Goal: Task Accomplishment & Management: Use online tool/utility

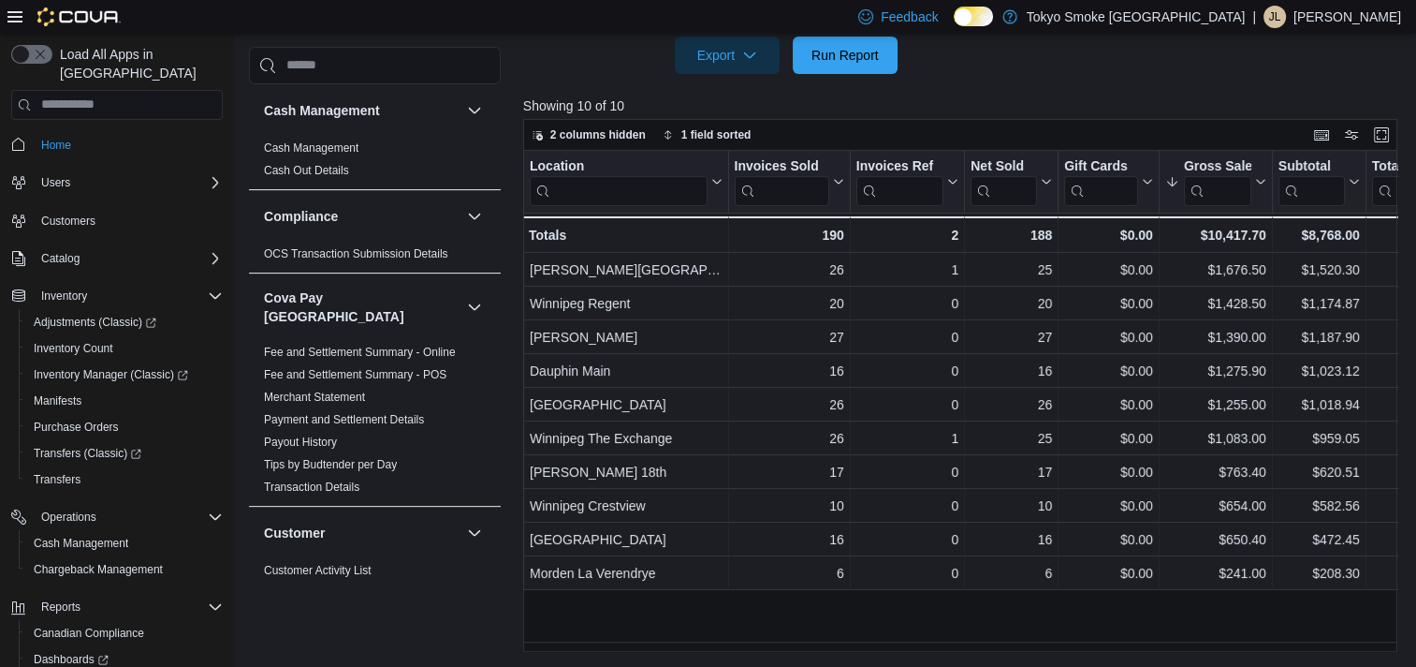
scroll to position [1284, 0]
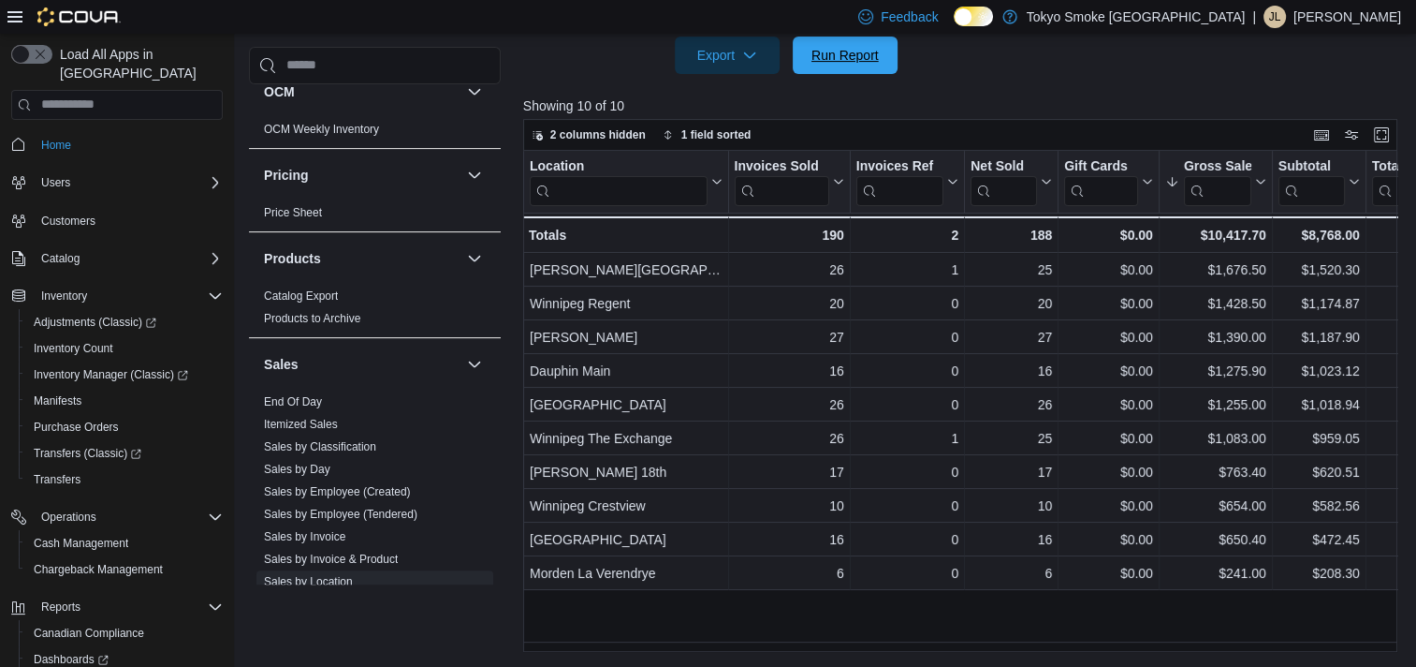
click at [882, 68] on span "Run Report" at bounding box center [845, 55] width 82 height 37
click at [882, 71] on span "Run Report" at bounding box center [845, 54] width 82 height 37
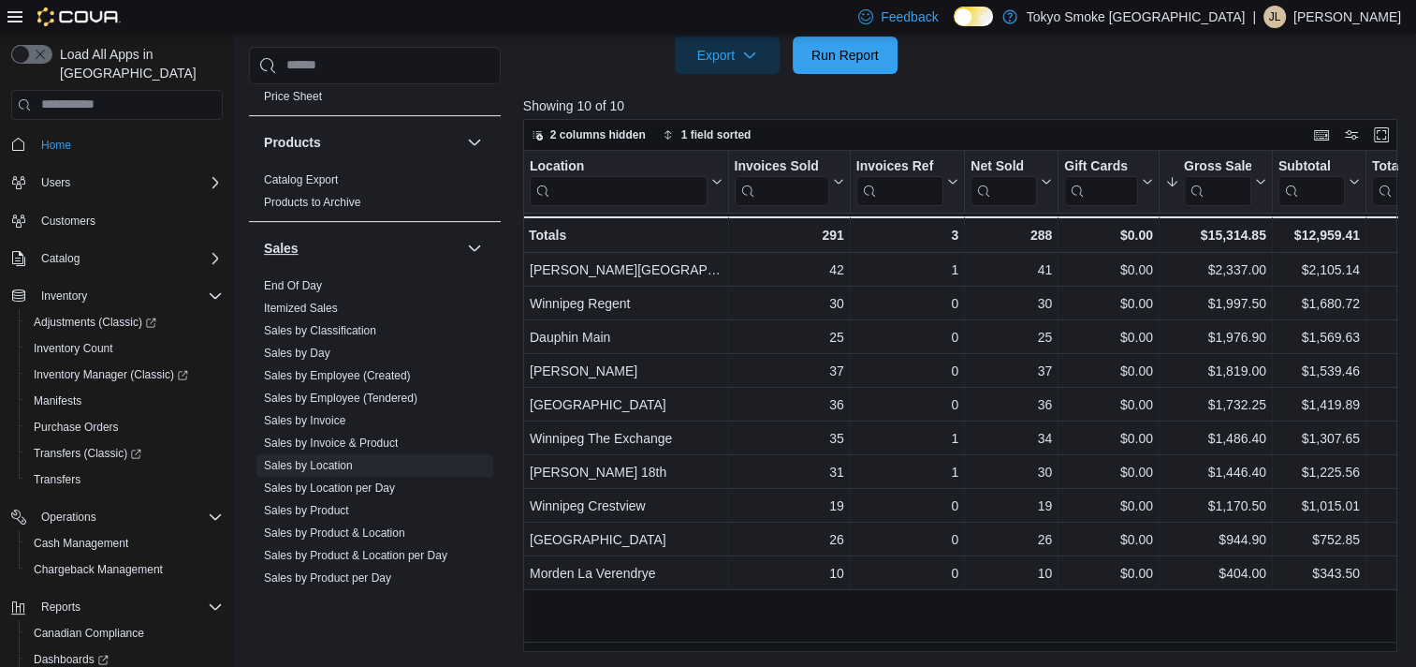
scroll to position [1520, 0]
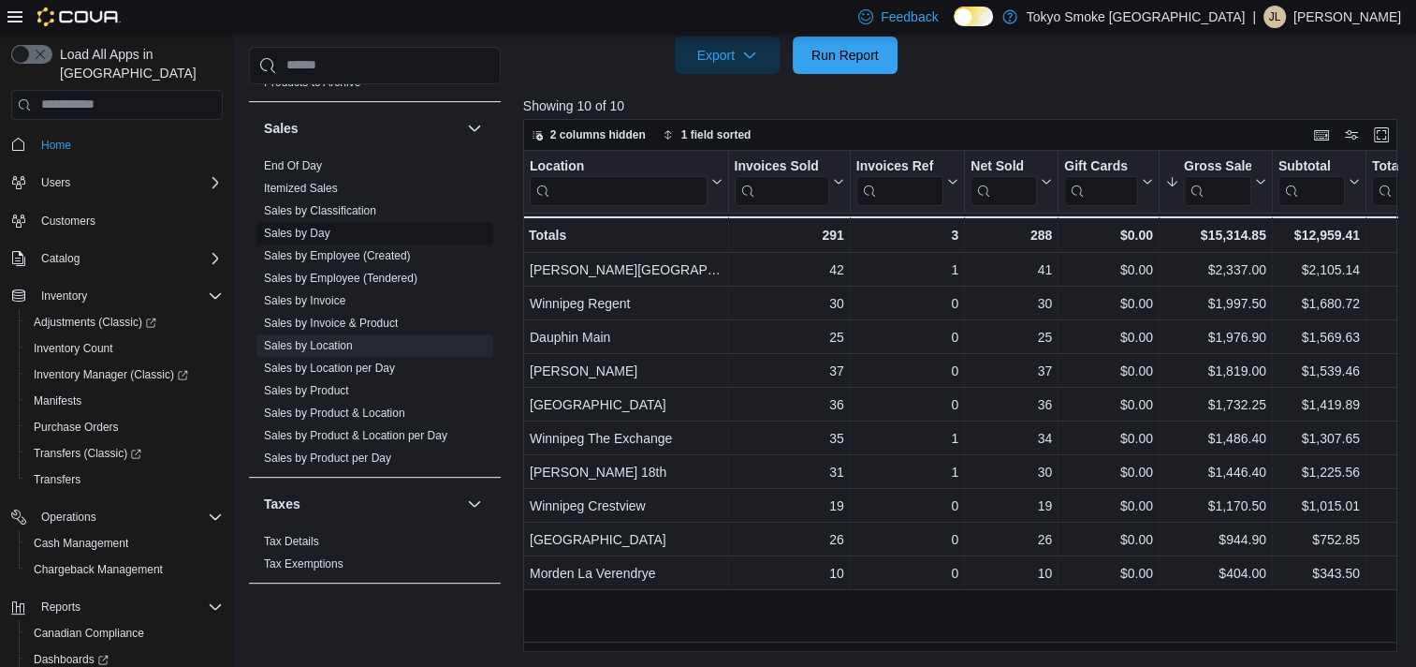
click at [311, 227] on link "Sales by Day" at bounding box center [297, 233] width 66 height 13
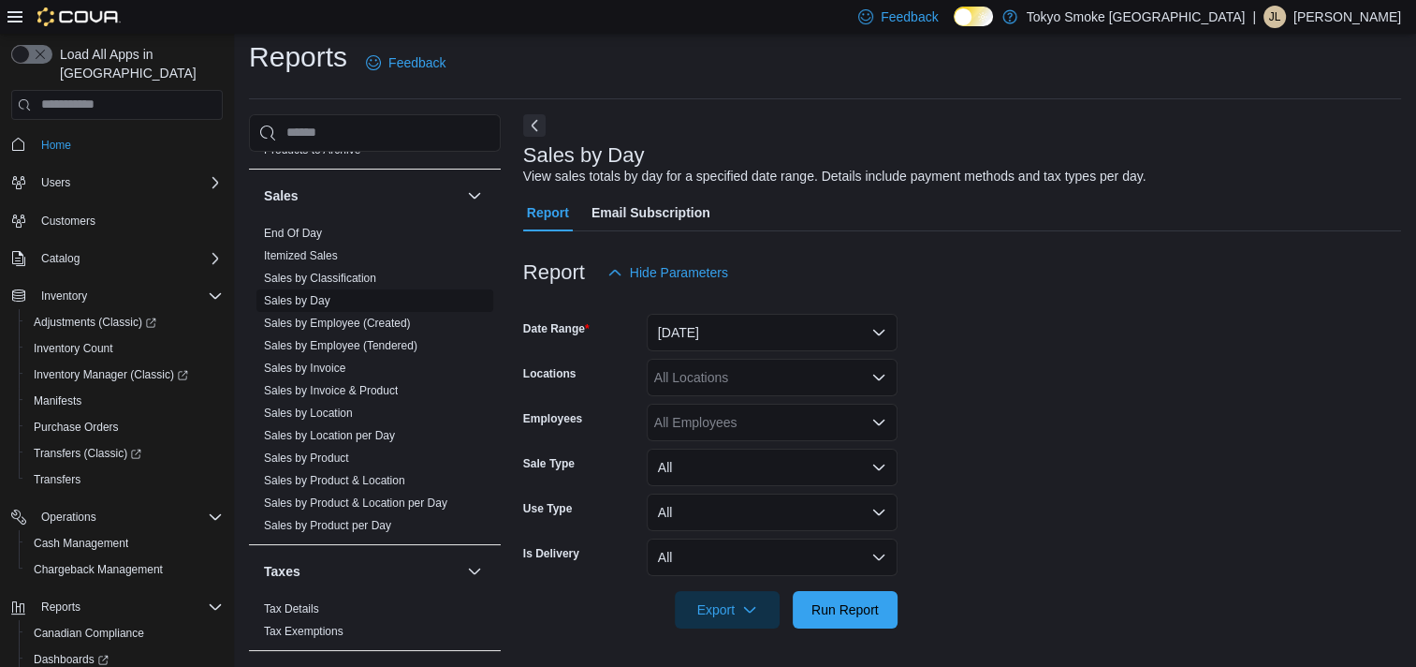
scroll to position [9, 0]
click at [753, 340] on button "[DATE]" at bounding box center [772, 333] width 251 height 37
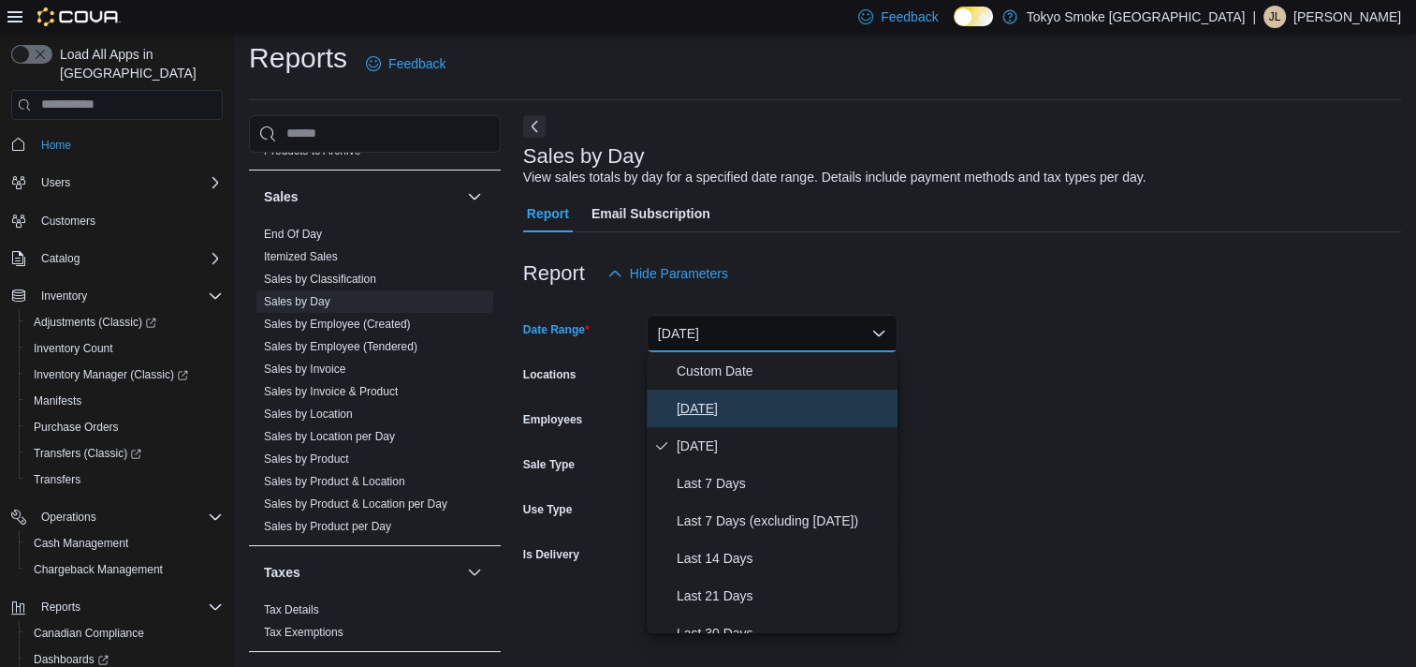
click at [756, 412] on span "[DATE]" at bounding box center [783, 408] width 213 height 22
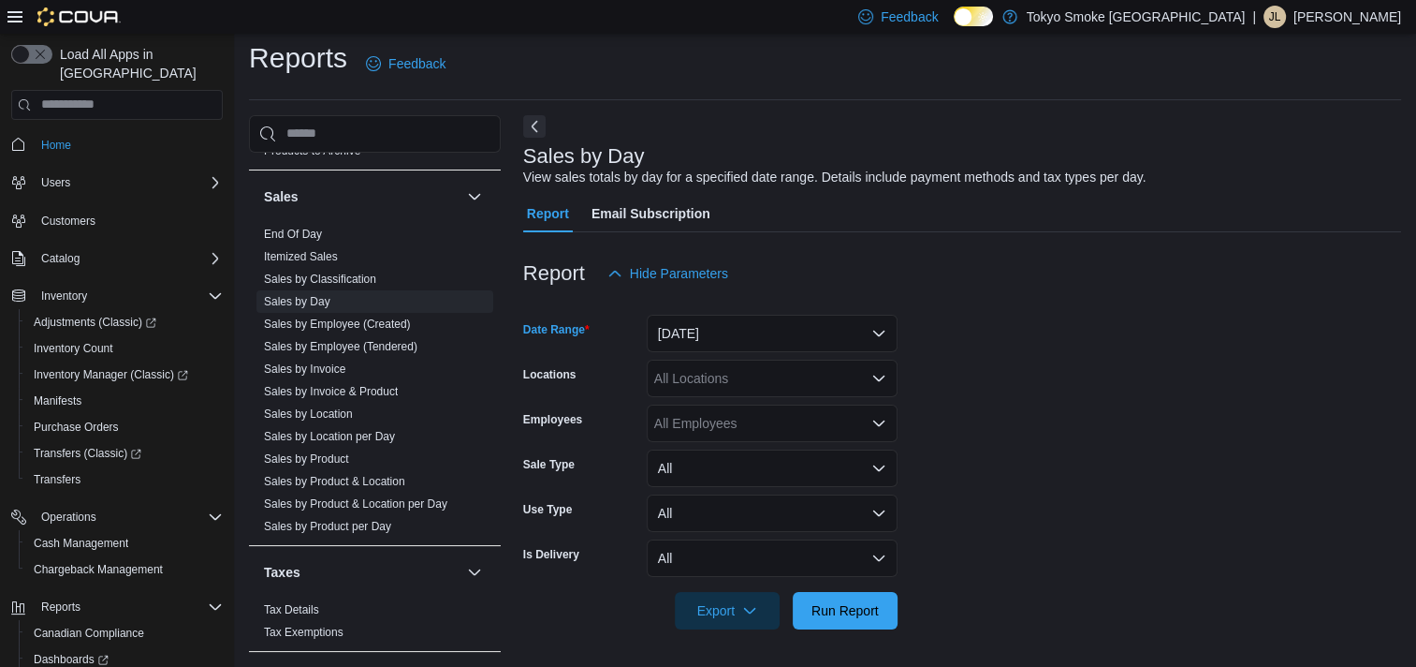
click at [743, 375] on div "All Locations" at bounding box center [772, 377] width 251 height 37
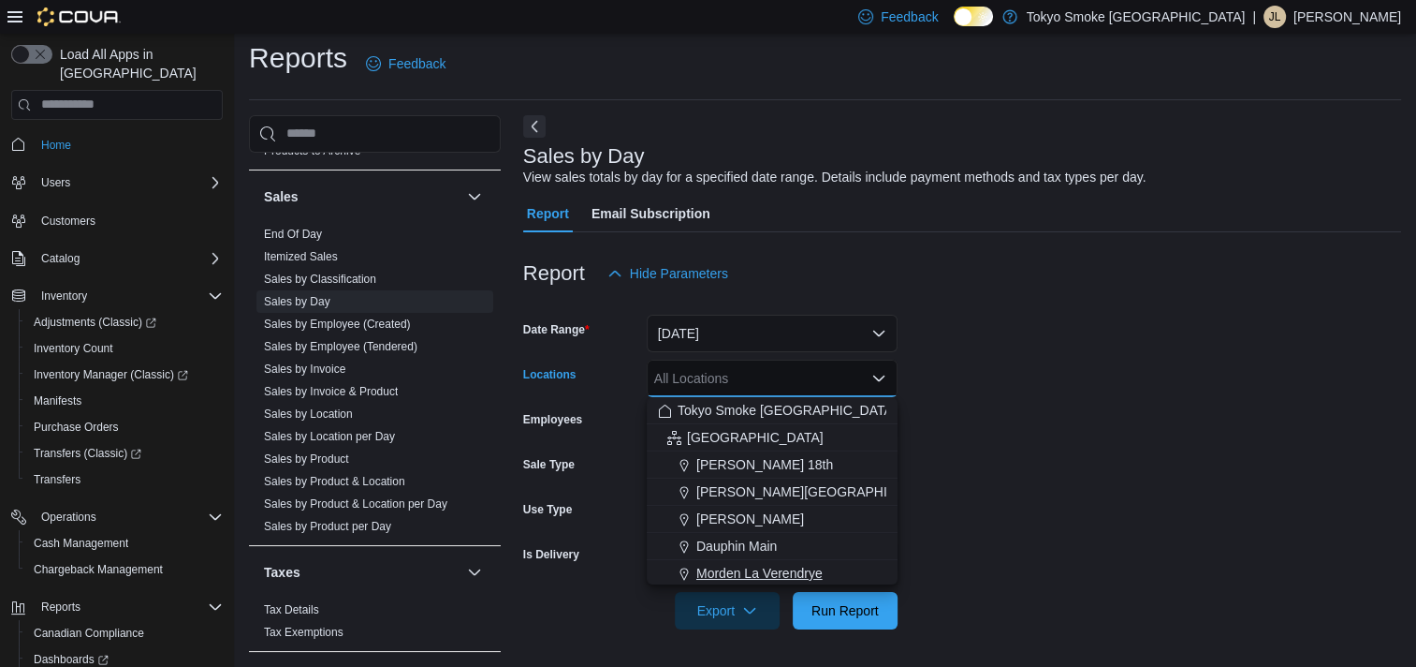
click at [827, 564] on div "Morden La Verendrye" at bounding box center [772, 573] width 228 height 19
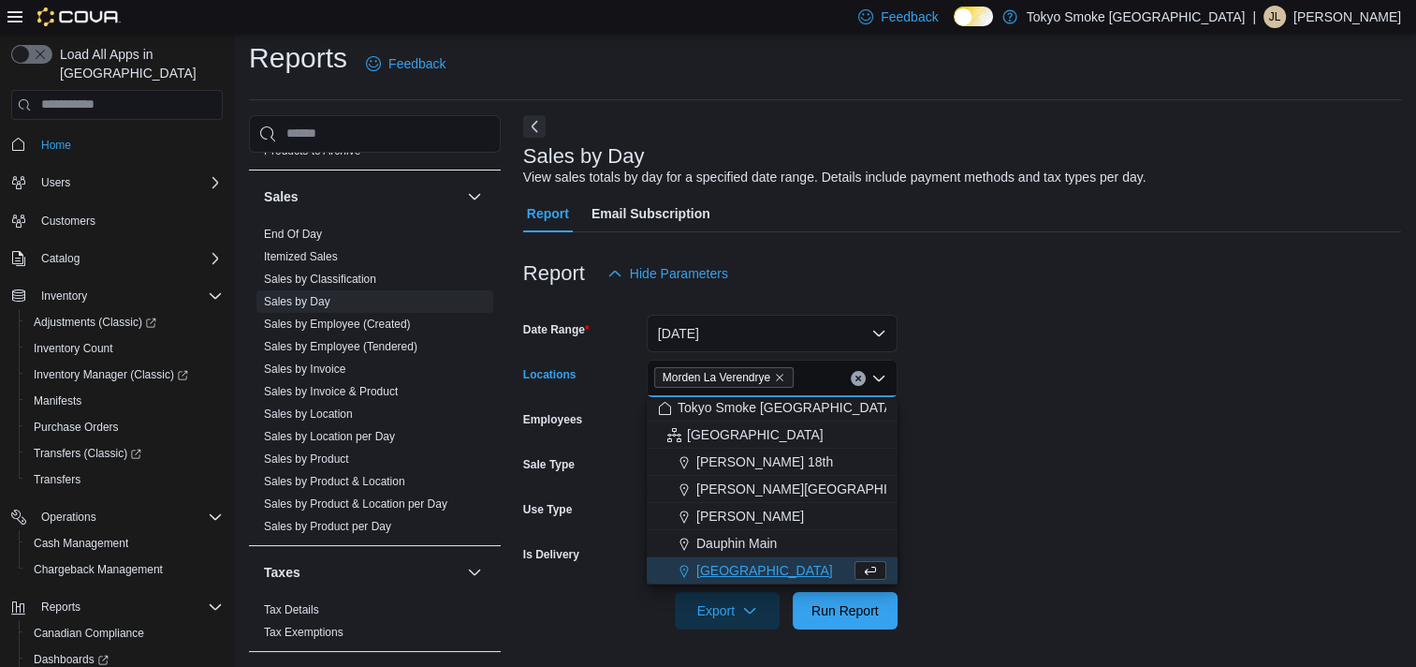
click at [1164, 526] on form "Date Range [DATE] Locations [GEOGRAPHIC_DATA] [GEOGRAPHIC_DATA] Combo box. Sele…" at bounding box center [962, 460] width 878 height 337
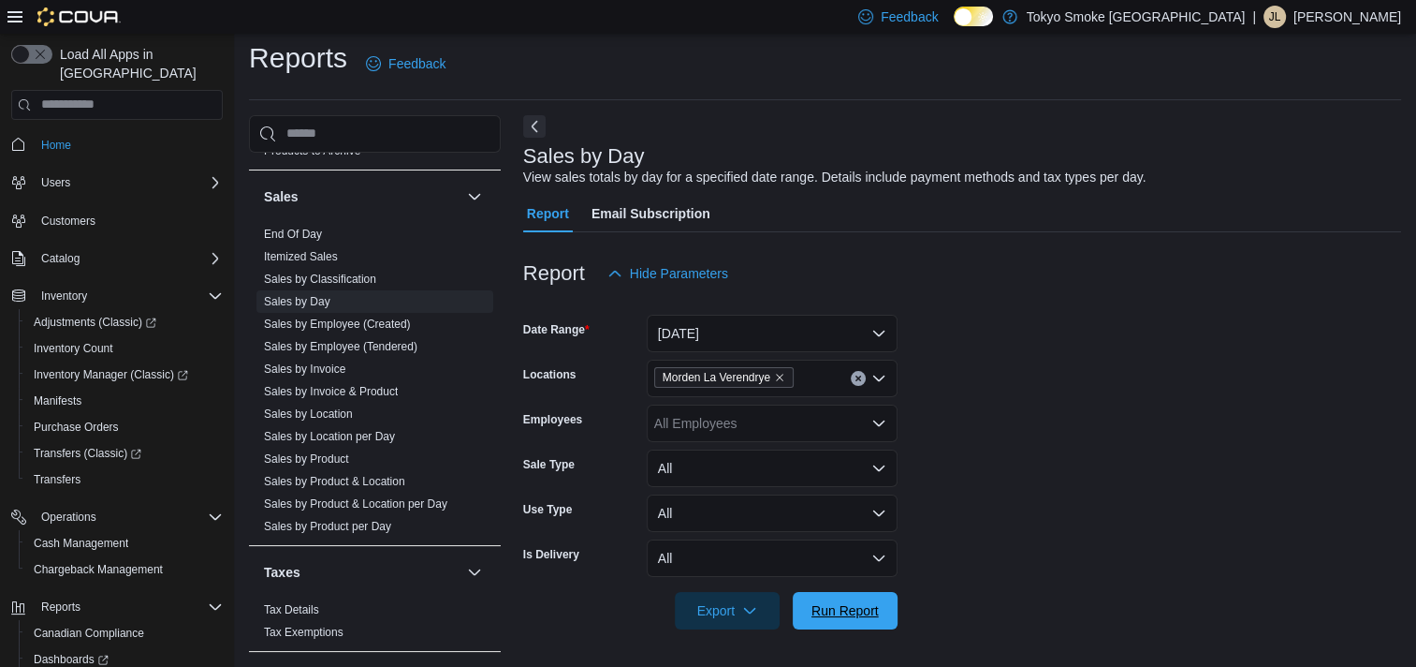
click at [846, 614] on span "Run Report" at bounding box center [845, 610] width 67 height 19
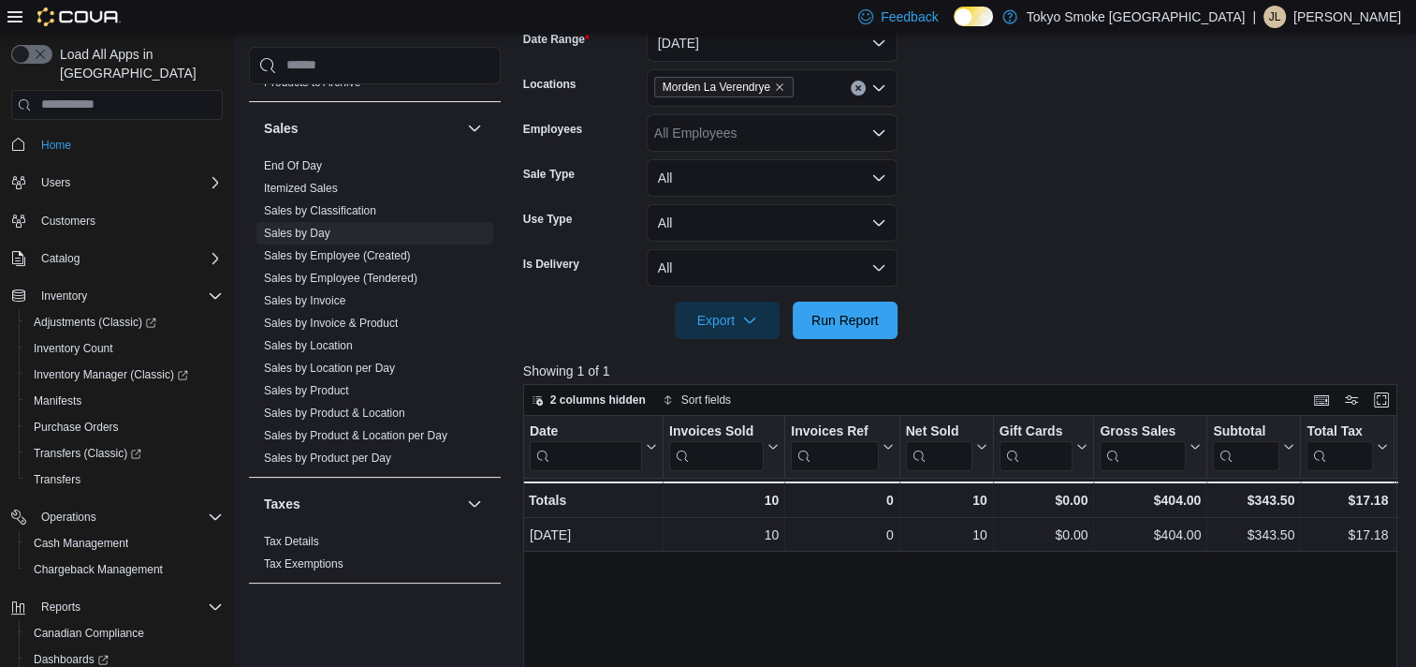
scroll to position [290, 0]
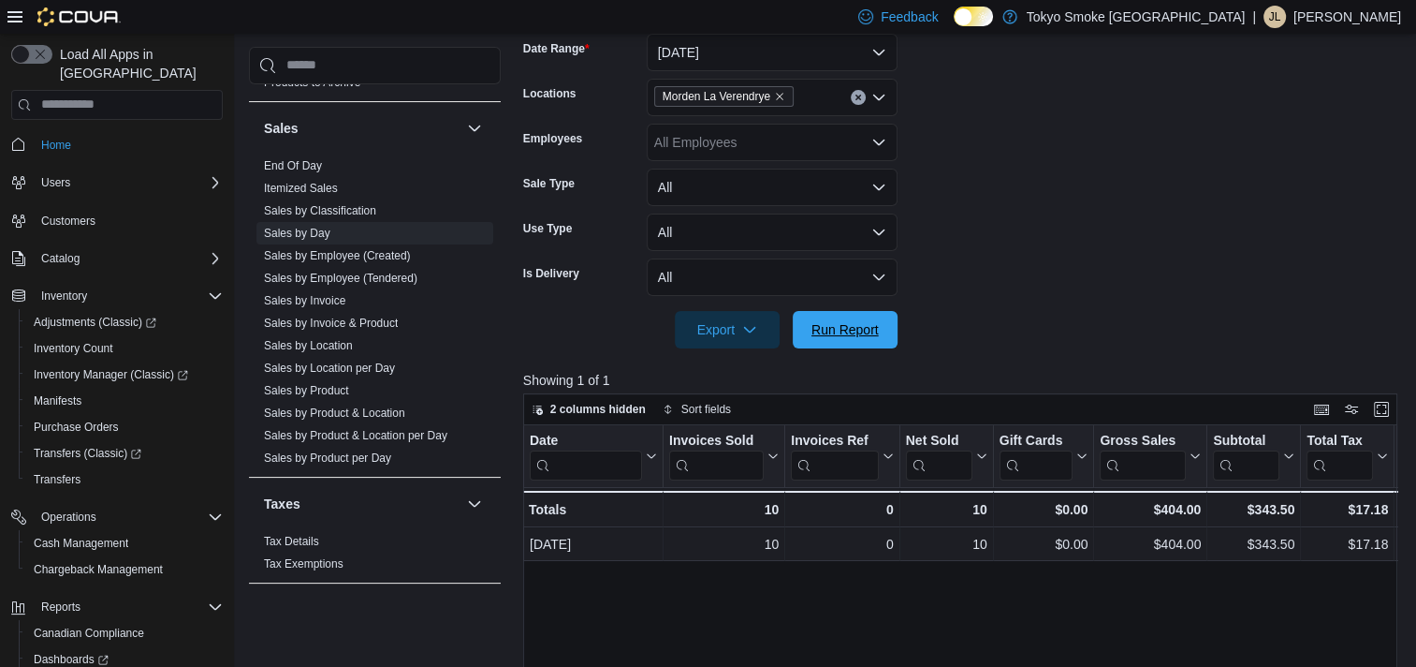
drag, startPoint x: 843, startPoint y: 341, endPoint x: 996, endPoint y: 334, distance: 152.7
click at [843, 340] on span "Run Report" at bounding box center [845, 329] width 82 height 37
